Goal: Task Accomplishment & Management: Use online tool/utility

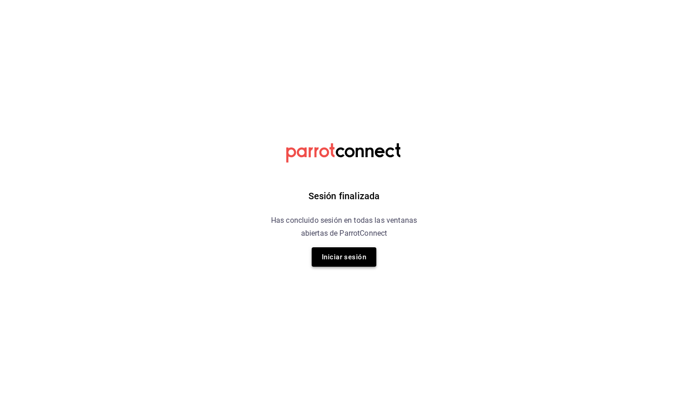
click at [328, 257] on button "Iniciar sesión" at bounding box center [344, 256] width 65 height 19
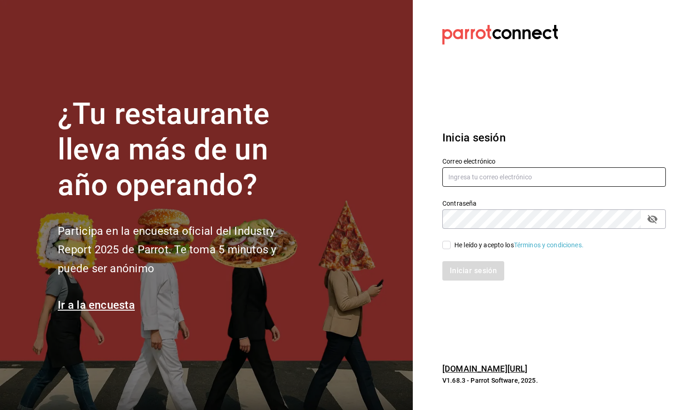
type input "angel.suastegui.alfa@gmail.com"
click at [447, 245] on input "He leído y acepto los Términos y condiciones." at bounding box center [446, 245] width 8 height 8
checkbox input "true"
click at [457, 270] on button "Iniciar sesión" at bounding box center [473, 270] width 63 height 19
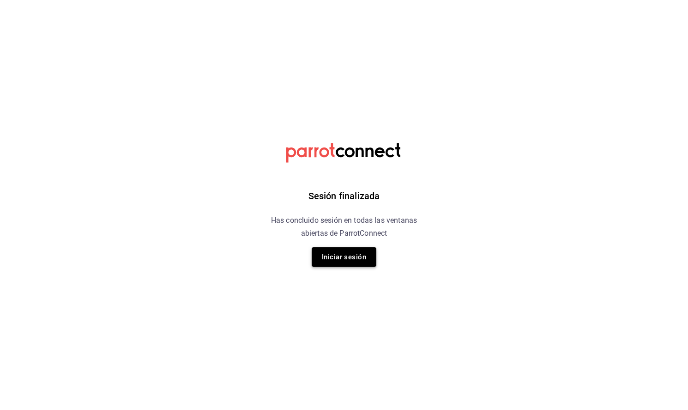
click at [344, 255] on button "Iniciar sesión" at bounding box center [344, 256] width 65 height 19
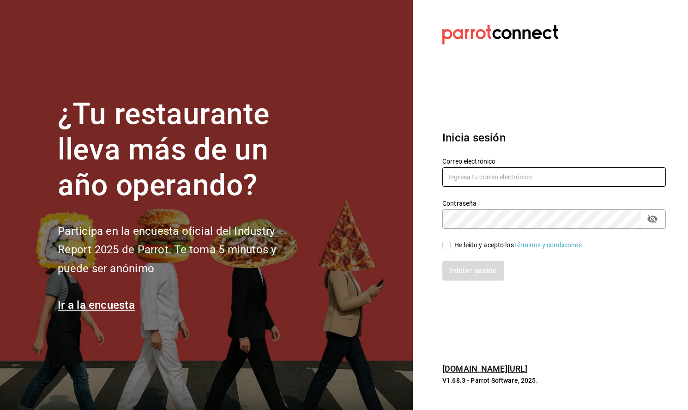
type input "[EMAIL_ADDRESS][PERSON_NAME][DOMAIN_NAME]"
click at [447, 247] on input "He leído y acepto los Términos y condiciones." at bounding box center [446, 245] width 8 height 8
checkbox input "true"
click at [458, 275] on button "Iniciar sesión" at bounding box center [473, 270] width 63 height 19
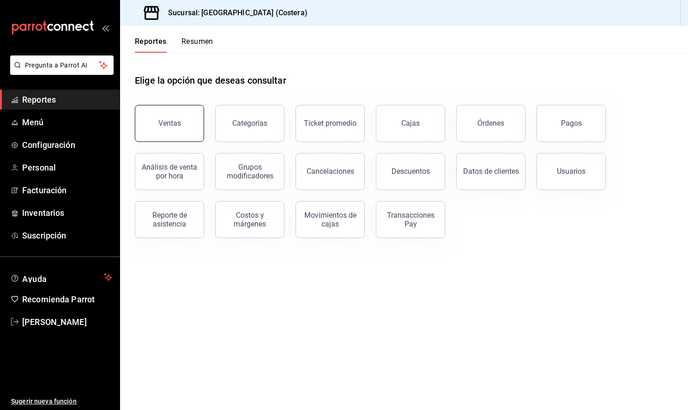
click at [189, 135] on button "Ventas" at bounding box center [169, 123] width 69 height 37
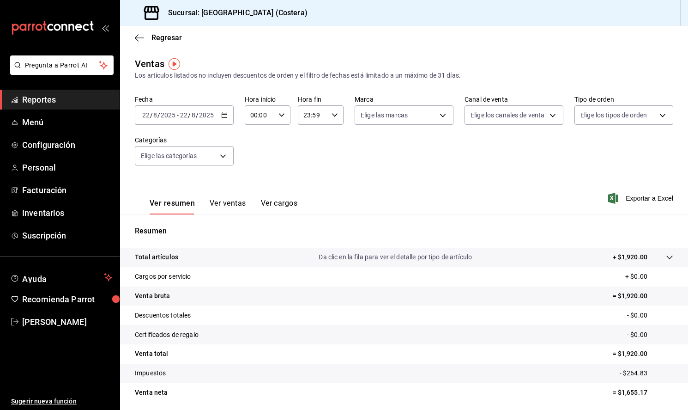
click at [230, 205] on button "Ver ventas" at bounding box center [228, 207] width 36 height 16
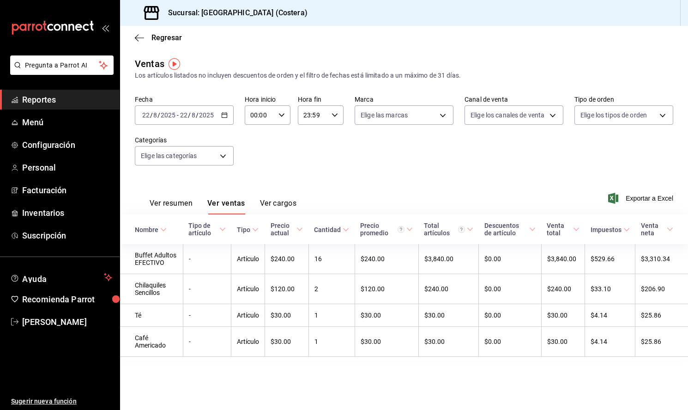
click at [38, 100] on span "Reportes" at bounding box center [67, 99] width 90 height 12
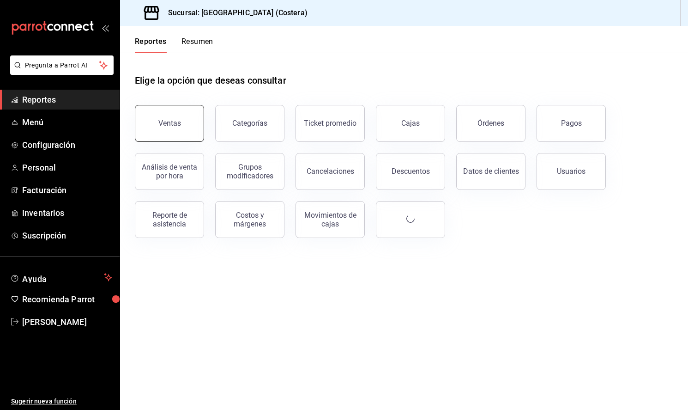
click at [199, 132] on button "Ventas" at bounding box center [169, 123] width 69 height 37
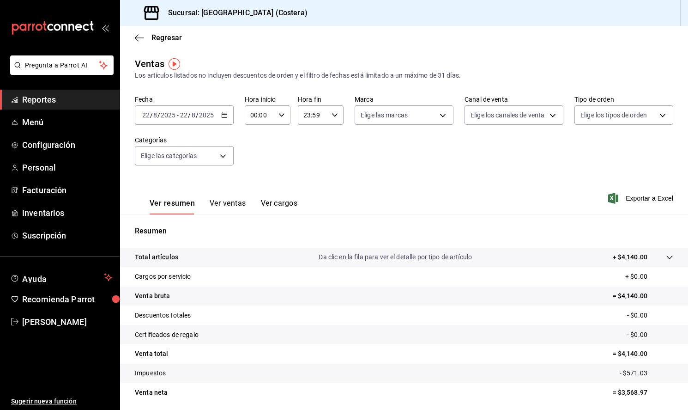
click at [30, 100] on span "Reportes" at bounding box center [67, 99] width 90 height 12
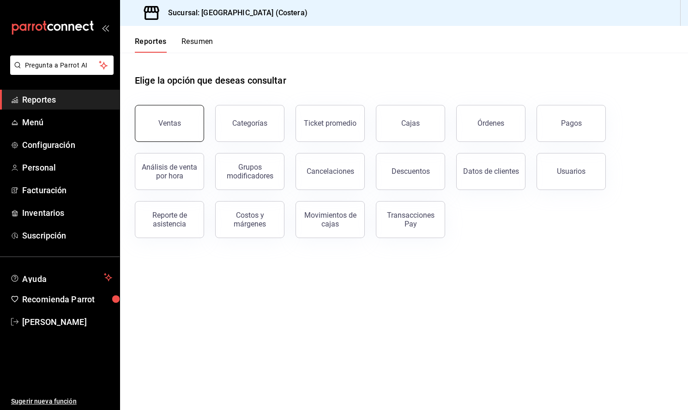
click at [163, 134] on button "Ventas" at bounding box center [169, 123] width 69 height 37
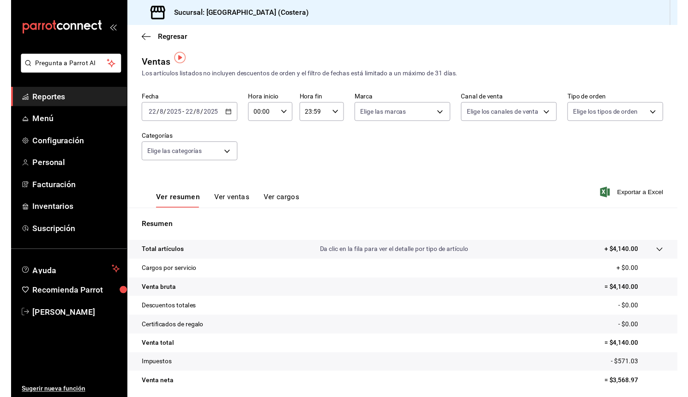
scroll to position [5, 0]
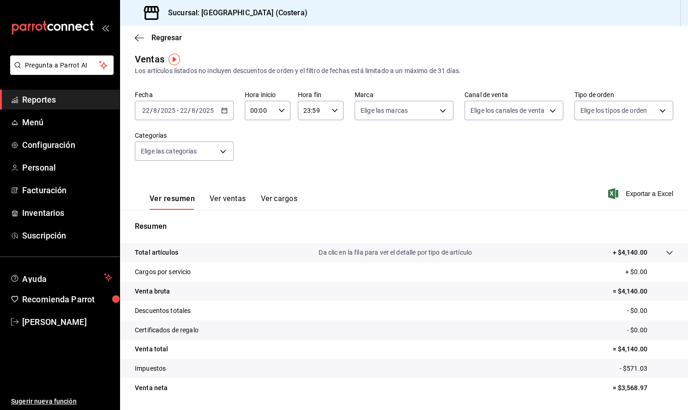
click at [45, 101] on span "Reportes" at bounding box center [67, 99] width 90 height 12
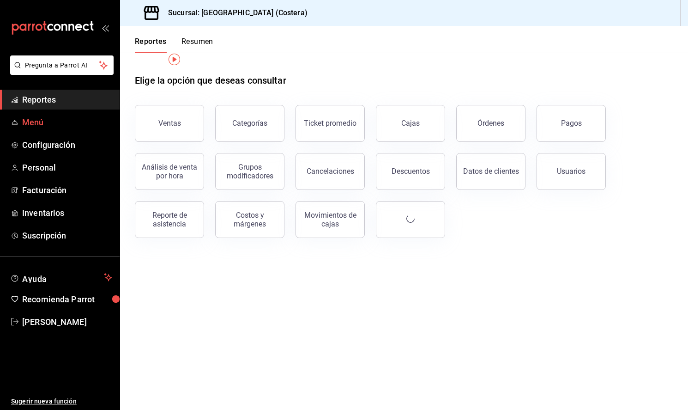
click at [39, 122] on span "Menú" at bounding box center [67, 122] width 90 height 12
